Goal: Information Seeking & Learning: Learn about a topic

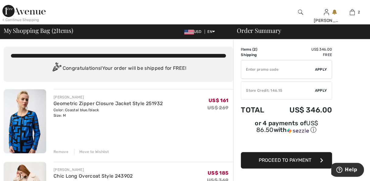
click at [26, 14] on img at bounding box center [23, 11] width 43 height 12
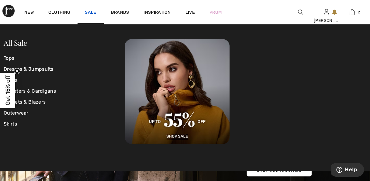
click at [90, 12] on link "Sale" at bounding box center [90, 13] width 11 height 6
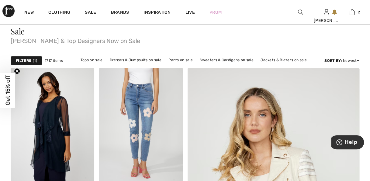
scroll to position [38, 0]
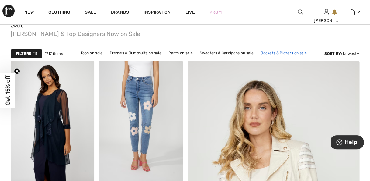
click at [277, 54] on link "Jackets & Blazers on sale" at bounding box center [284, 53] width 53 height 8
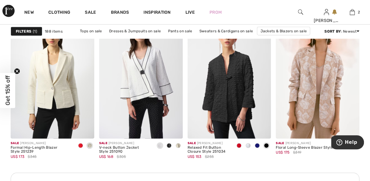
scroll to position [1792, 0]
click at [239, 148] on div at bounding box center [239, 146] width 9 height 10
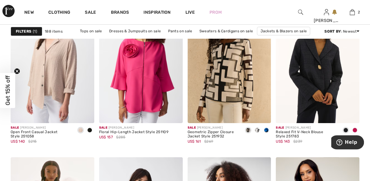
scroll to position [2188, 0]
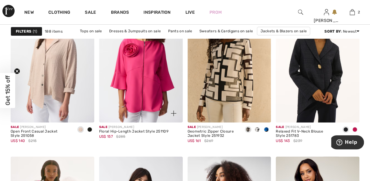
click at [153, 97] on img at bounding box center [141, 59] width 84 height 125
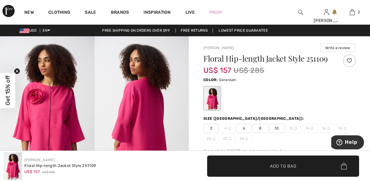
click at [305, 82] on div "Color: Geranium" at bounding box center [279, 79] width 152 height 7
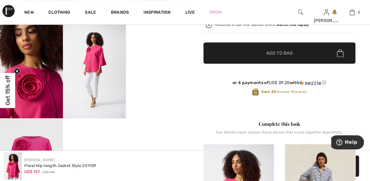
scroll to position [155, 0]
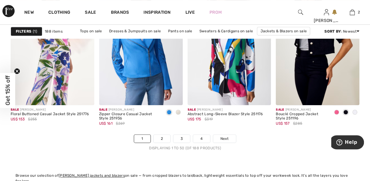
scroll to position [2371, 0]
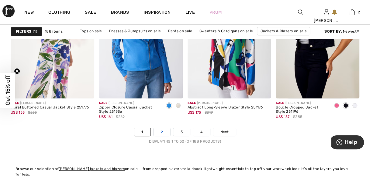
click at [162, 130] on link "2" at bounding box center [162, 132] width 17 height 8
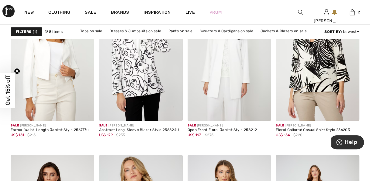
scroll to position [1633, 0]
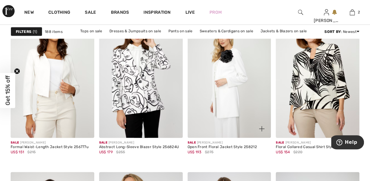
click at [229, 97] on img at bounding box center [230, 74] width 84 height 125
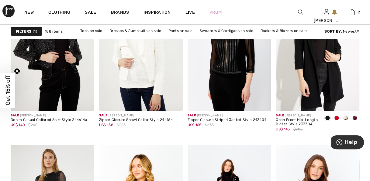
scroll to position [2196, 0]
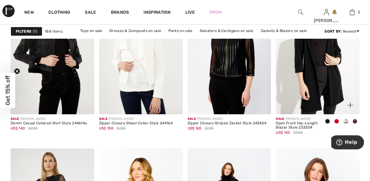
click at [337, 120] on span at bounding box center [336, 121] width 5 height 5
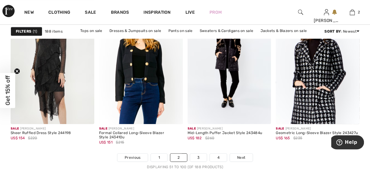
scroll to position [2352, 0]
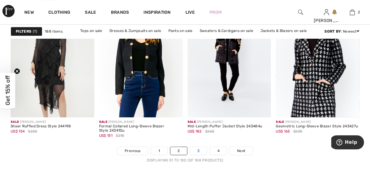
click at [200, 149] on link "3" at bounding box center [198, 151] width 17 height 8
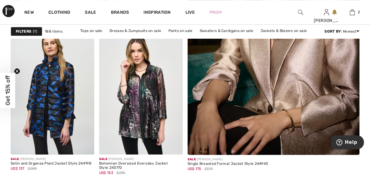
scroll to position [224, 0]
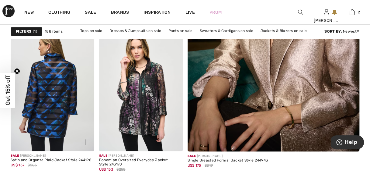
click at [55, 123] on img at bounding box center [53, 88] width 84 height 125
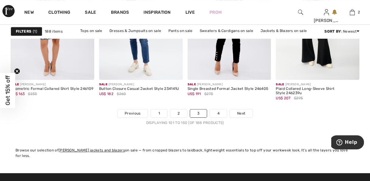
scroll to position [2362, 0]
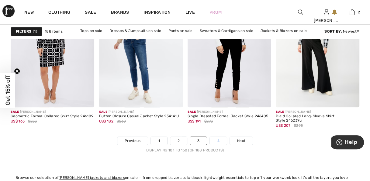
click at [217, 138] on link "4" at bounding box center [218, 141] width 17 height 8
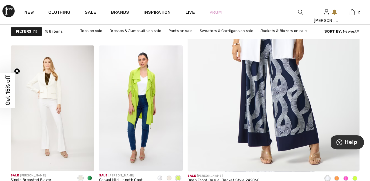
scroll to position [168, 0]
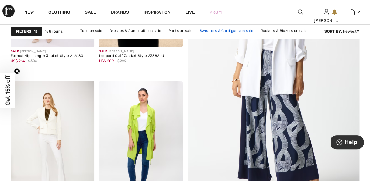
click at [231, 31] on link "Sweaters & Cardigans on sale" at bounding box center [227, 31] width 60 height 8
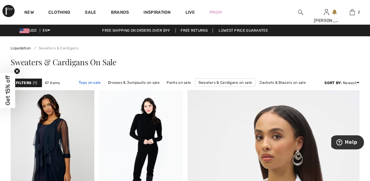
click at [91, 85] on link "Tops on sale" at bounding box center [90, 82] width 28 height 8
click at [95, 84] on link "Tops on sale" at bounding box center [90, 82] width 28 height 8
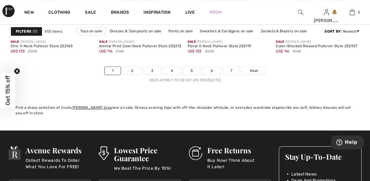
scroll to position [2436, 0]
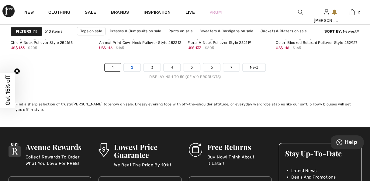
click at [134, 64] on link "2" at bounding box center [132, 67] width 17 height 8
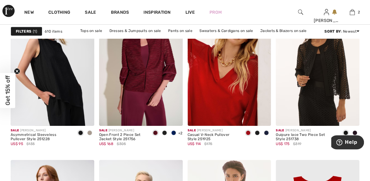
scroll to position [2026, 0]
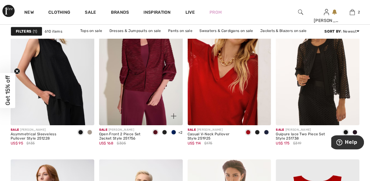
click at [175, 133] on div at bounding box center [173, 132] width 9 height 10
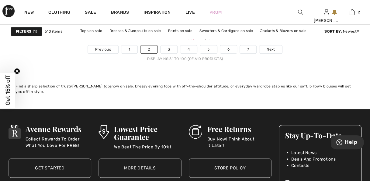
scroll to position [2445, 0]
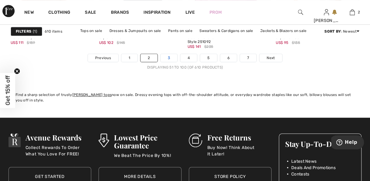
click at [172, 55] on link "3" at bounding box center [169, 58] width 17 height 8
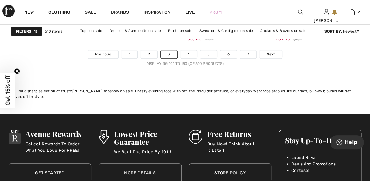
scroll to position [2448, 0]
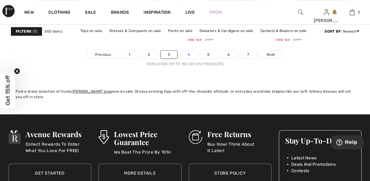
click at [190, 55] on link "4" at bounding box center [188, 54] width 17 height 8
click at [187, 55] on link "4" at bounding box center [188, 54] width 17 height 8
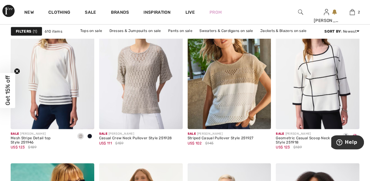
scroll to position [788, 0]
